Goal: Task Accomplishment & Management: Complete application form

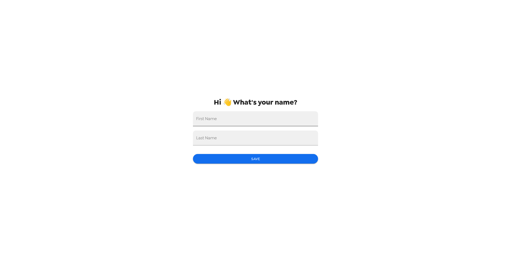
click at [275, 119] on input "First Name" at bounding box center [255, 118] width 125 height 15
type input "David"
click at [264, 137] on input "Last Name" at bounding box center [255, 138] width 125 height 15
type input "Balam"
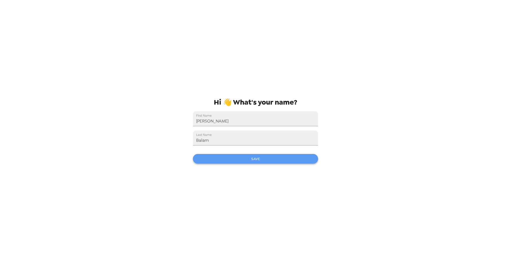
click at [262, 156] on button "Save" at bounding box center [255, 159] width 125 height 10
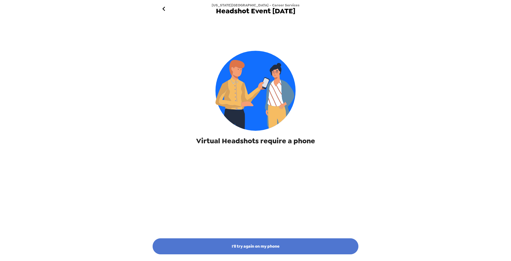
click at [276, 247] on button "I'll try again on my phone" at bounding box center [256, 247] width 206 height 16
